Goal: Transaction & Acquisition: Purchase product/service

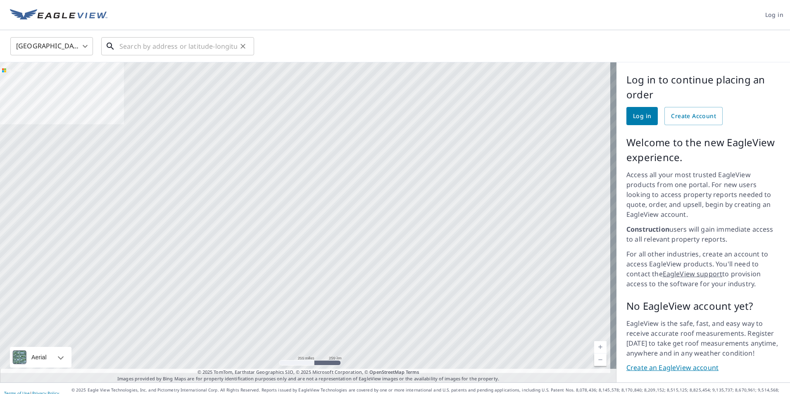
click at [203, 45] on input "text" at bounding box center [178, 46] width 118 height 23
click at [220, 49] on input "text" at bounding box center [178, 46] width 118 height 23
click at [627, 109] on link "Log in" at bounding box center [642, 116] width 31 height 18
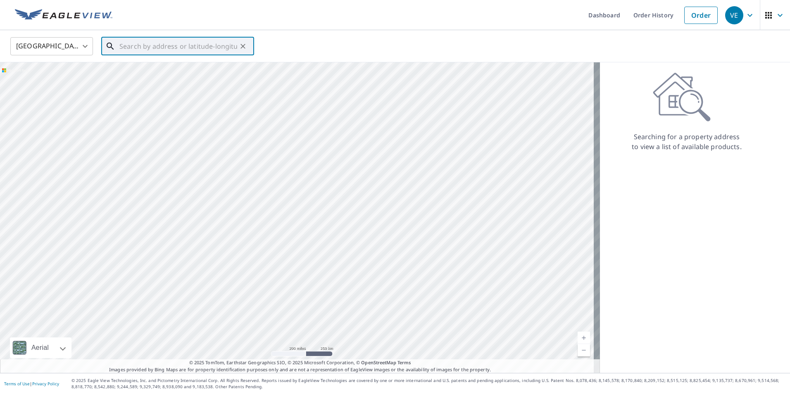
click at [172, 51] on input "text" at bounding box center [178, 46] width 118 height 23
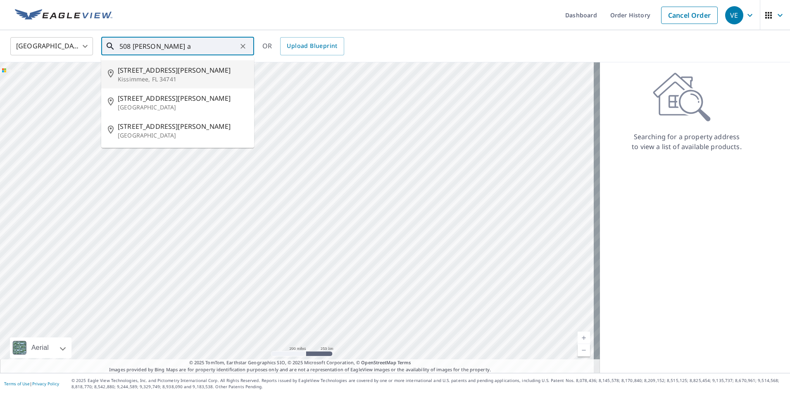
click at [159, 70] on span "[STREET_ADDRESS][PERSON_NAME]" at bounding box center [183, 70] width 130 height 10
type input "[STREET_ADDRESS][PERSON_NAME]"
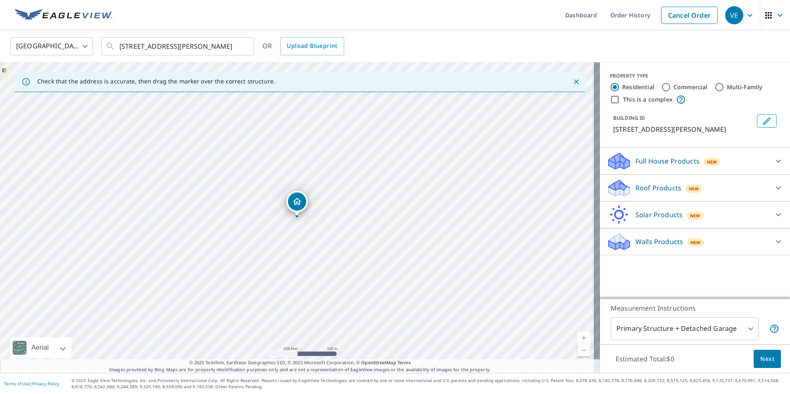
click at [671, 193] on div "Roof Products New" at bounding box center [688, 188] width 162 height 19
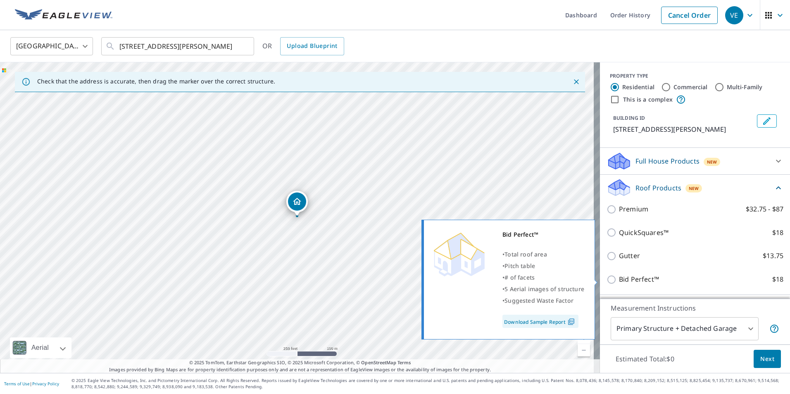
click at [630, 276] on p "Bid Perfect™" at bounding box center [639, 279] width 40 height 10
click at [619, 276] on input "Bid Perfect™ $18" at bounding box center [613, 280] width 12 height 10
checkbox input "true"
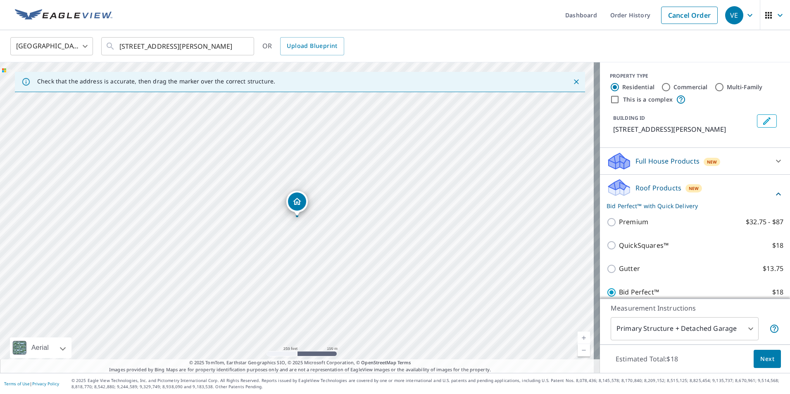
click at [761, 356] on span "Next" at bounding box center [768, 359] width 14 height 10
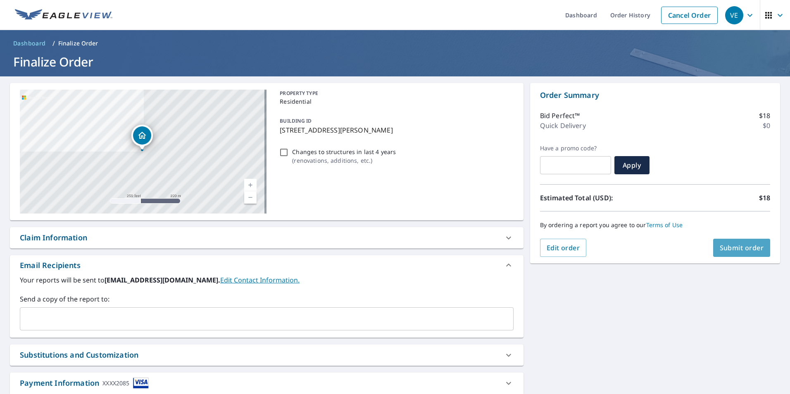
click at [730, 249] on span "Submit order" at bounding box center [742, 247] width 44 height 9
